Goal: Navigation & Orientation: Find specific page/section

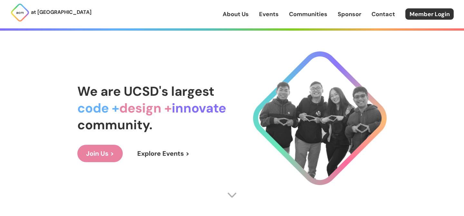
click at [101, 156] on link "Join Us >" at bounding box center [99, 153] width 45 height 17
click at [241, 14] on link "About Us" at bounding box center [235, 14] width 26 height 8
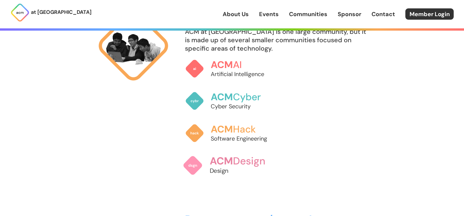
click at [227, 151] on link "ACM Design Design" at bounding box center [232, 165] width 98 height 34
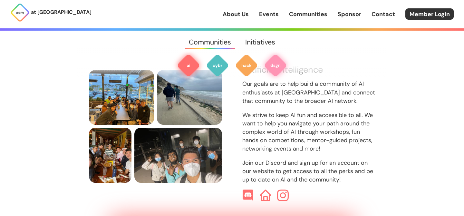
click at [275, 68] on img at bounding box center [275, 65] width 23 height 23
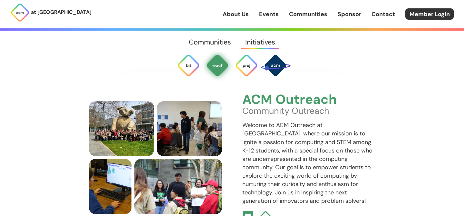
scroll to position [1421, 0]
